Goal: Navigation & Orientation: Find specific page/section

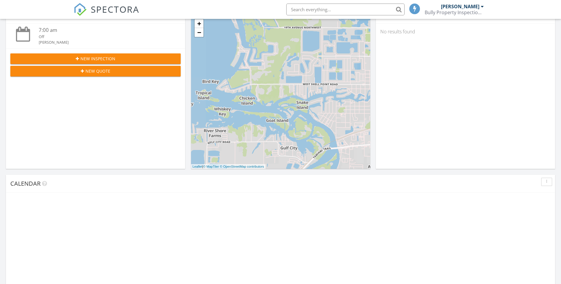
scroll to position [325, 0]
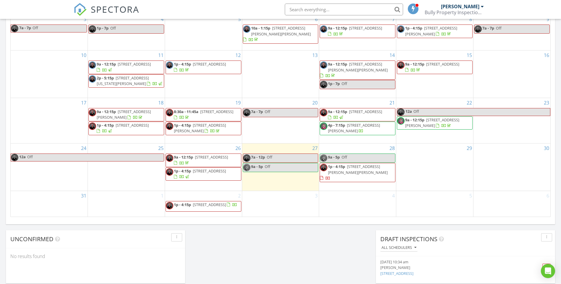
drag, startPoint x: 401, startPoint y: 161, endPoint x: 353, endPoint y: 168, distance: 48.1
click at [353, 168] on span "[STREET_ADDRESS][PERSON_NAME][PERSON_NAME]" at bounding box center [354, 172] width 68 height 17
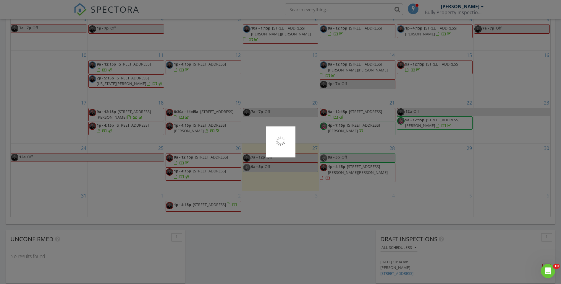
scroll to position [0, 0]
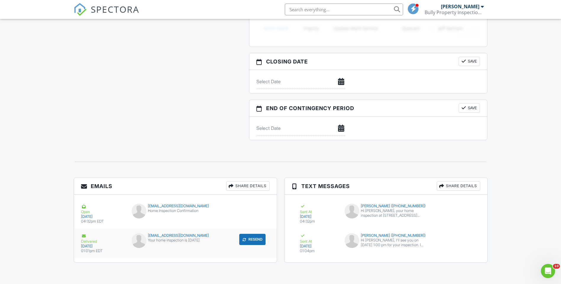
click at [166, 243] on div "Your home inspection is tomorrow" at bounding box center [175, 240] width 87 height 5
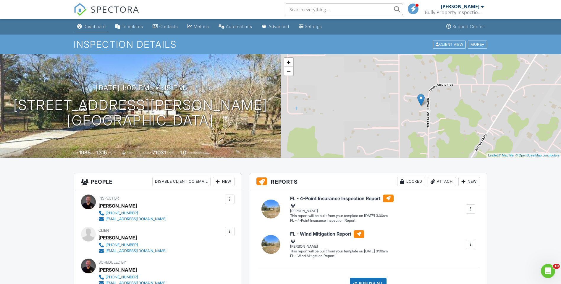
click at [92, 25] on div "Dashboard" at bounding box center [94, 26] width 22 height 5
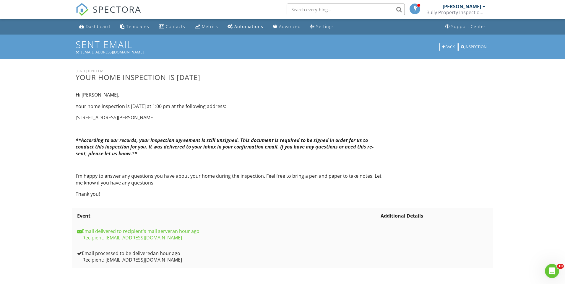
click at [90, 25] on div "Dashboard" at bounding box center [98, 27] width 25 height 6
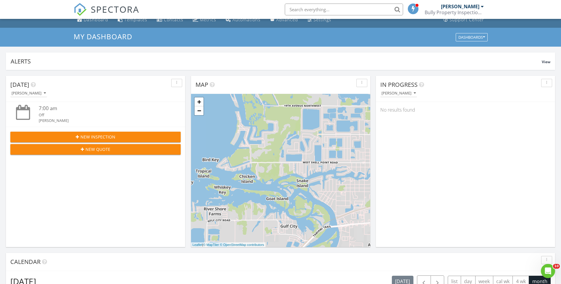
scroll to position [30, 0]
